Goal: Task Accomplishment & Management: Manage account settings

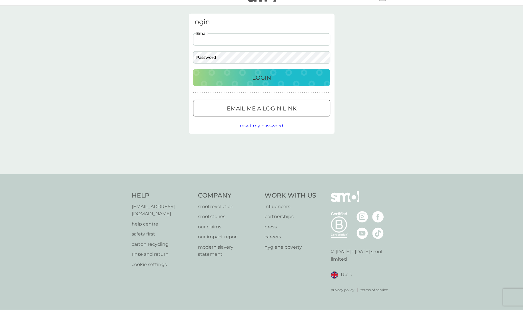
type input "[EMAIL_ADDRESS][DOMAIN_NAME]"
click at [261, 82] on button "Login" at bounding box center [261, 90] width 137 height 17
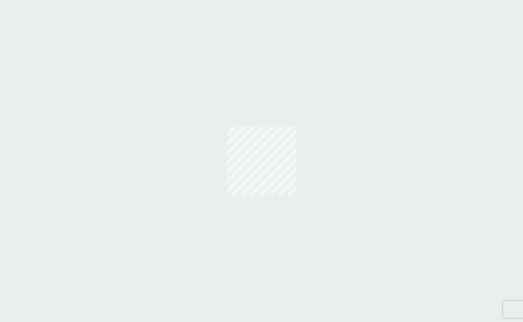
scroll to position [12, 0]
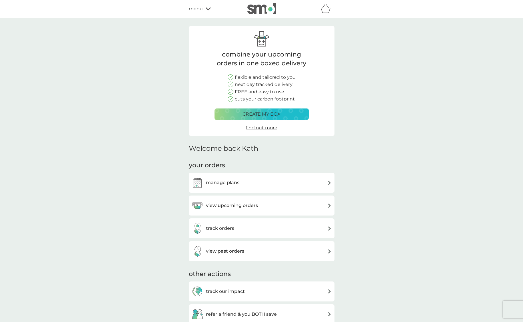
click at [239, 181] on div "manage plans" at bounding box center [262, 182] width 140 height 11
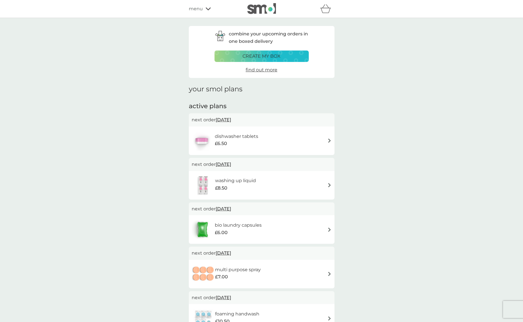
click at [201, 8] on span "menu" at bounding box center [196, 8] width 14 height 7
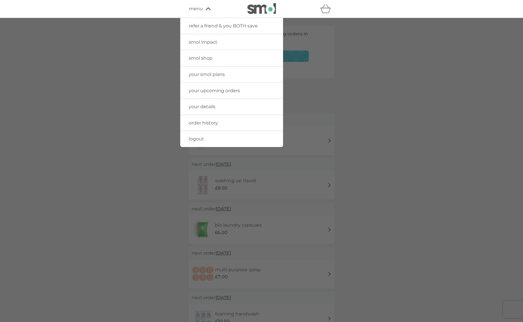
click at [221, 123] on link "order history" at bounding box center [231, 123] width 103 height 16
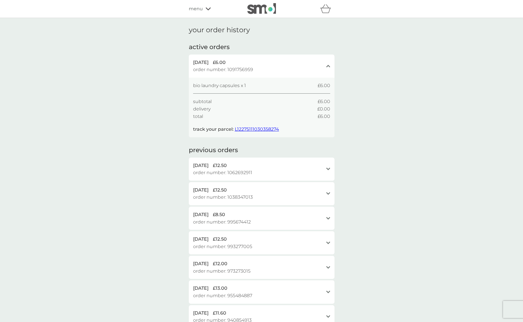
click at [261, 129] on span "L12275111030358274" at bounding box center [257, 128] width 44 height 5
